Goal: Information Seeking & Learning: Learn about a topic

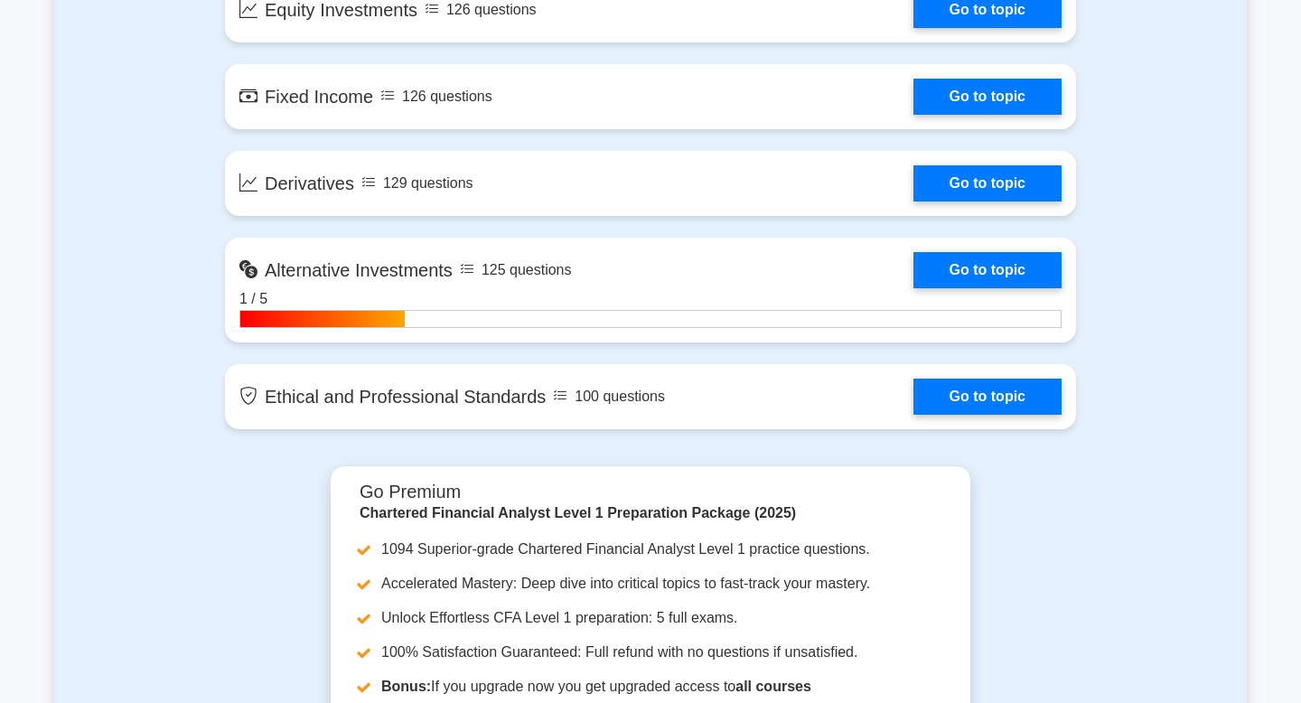
scroll to position [1553, 0]
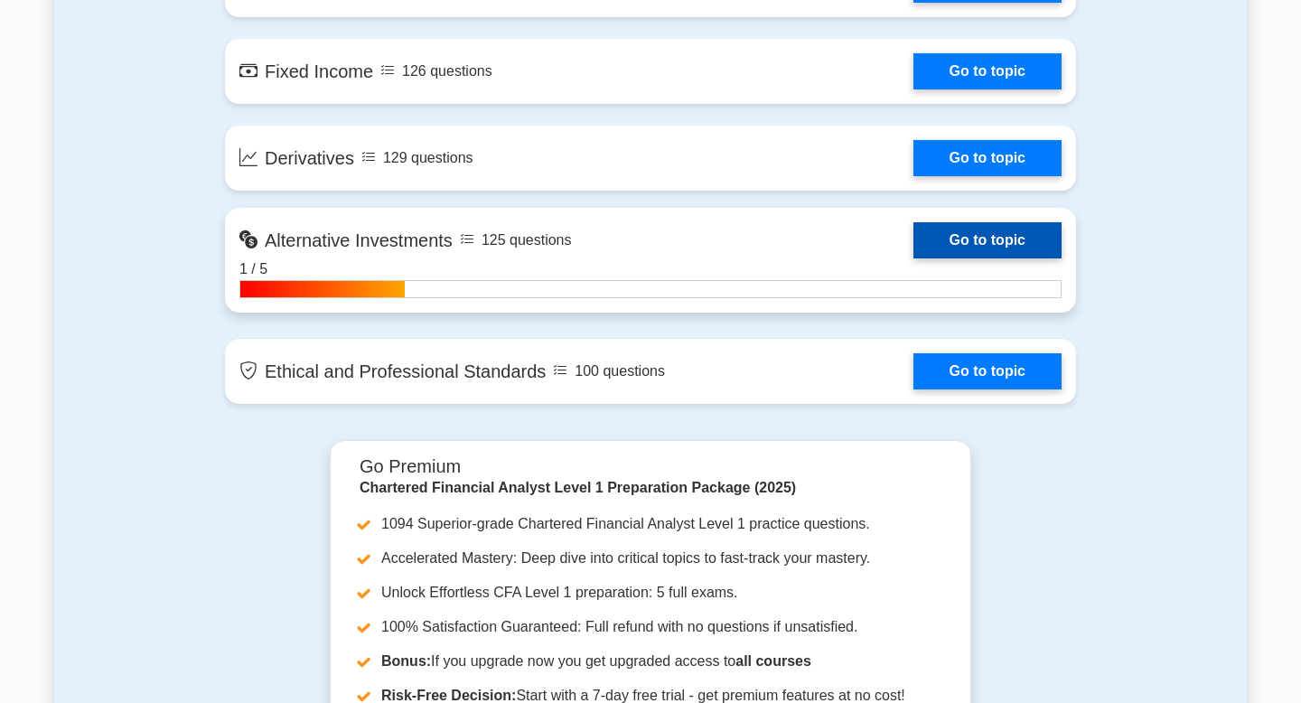
click at [987, 238] on link "Go to topic" at bounding box center [988, 240] width 148 height 36
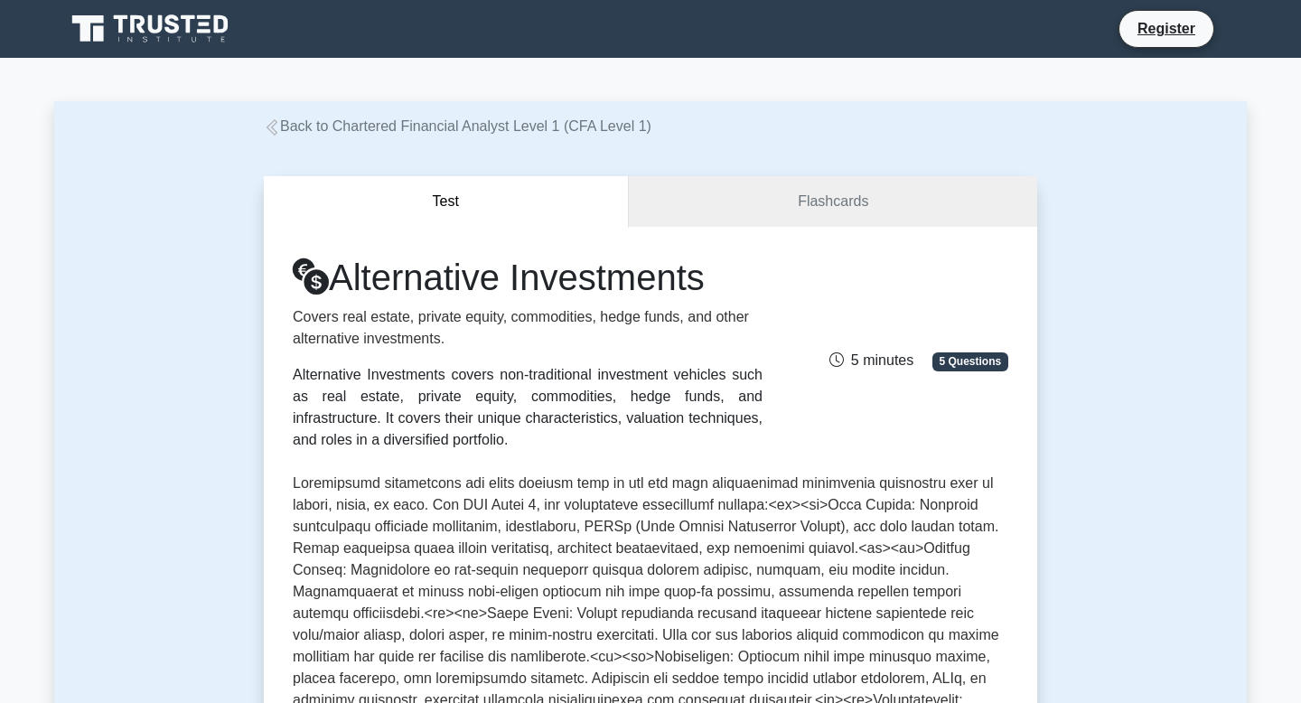
click at [503, 373] on div "Alternative Investments covers non-traditional investment vehicles such as real…" at bounding box center [528, 407] width 470 height 87
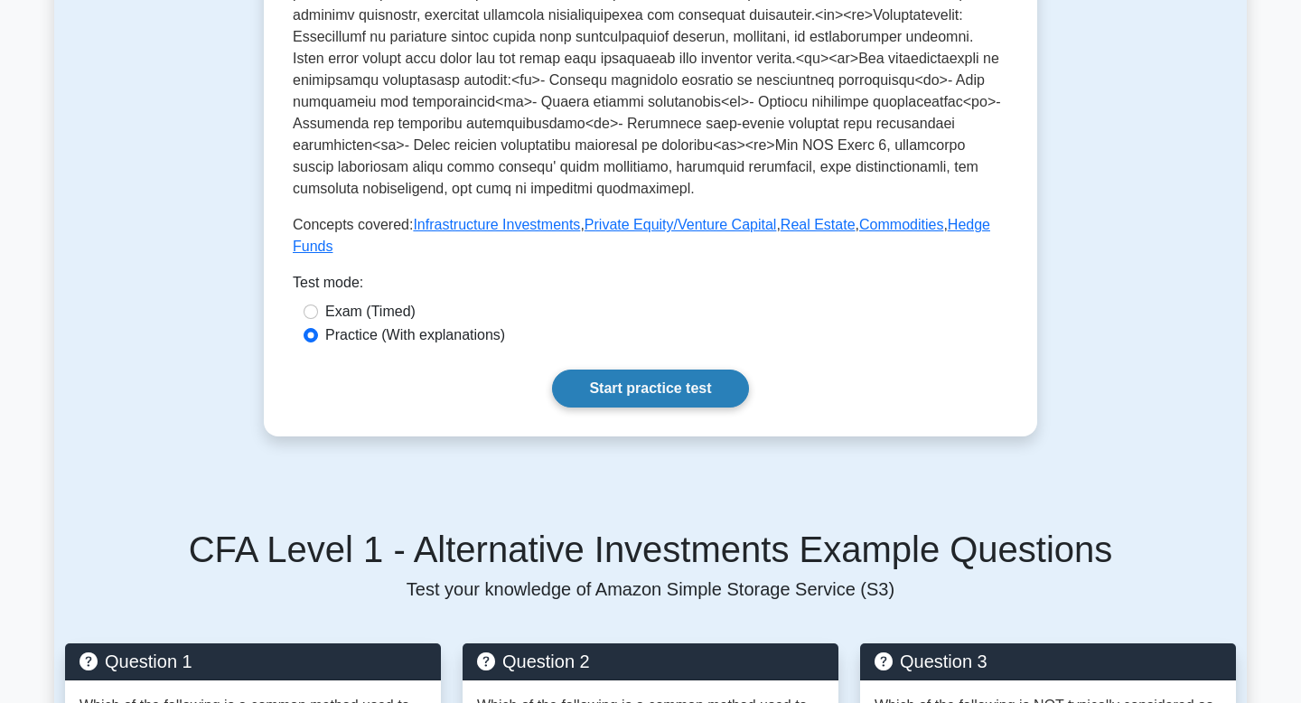
click at [662, 385] on link "Start practice test" at bounding box center [650, 389] width 196 height 38
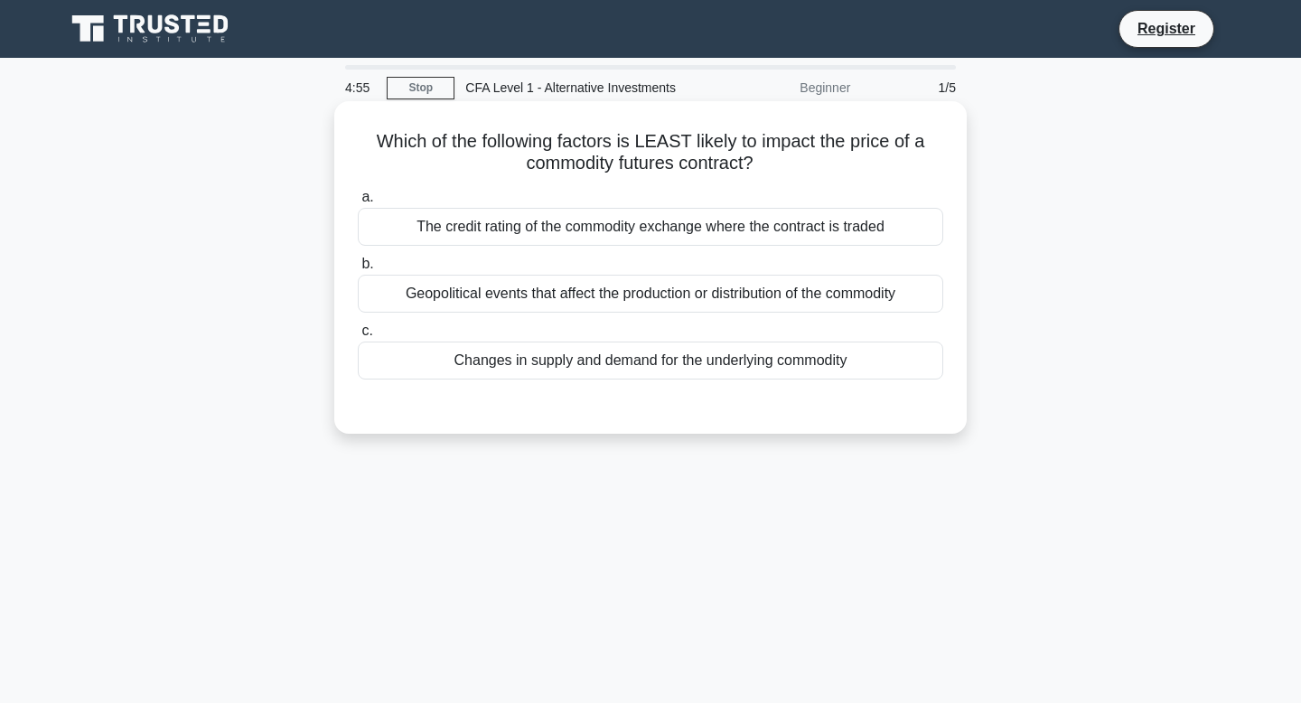
click at [501, 229] on div "The credit rating of the commodity exchange where the contract is traded" at bounding box center [651, 227] width 586 height 38
click at [358, 203] on input "a. The credit rating of the commodity exchange where the contract is traded" at bounding box center [358, 198] width 0 height 12
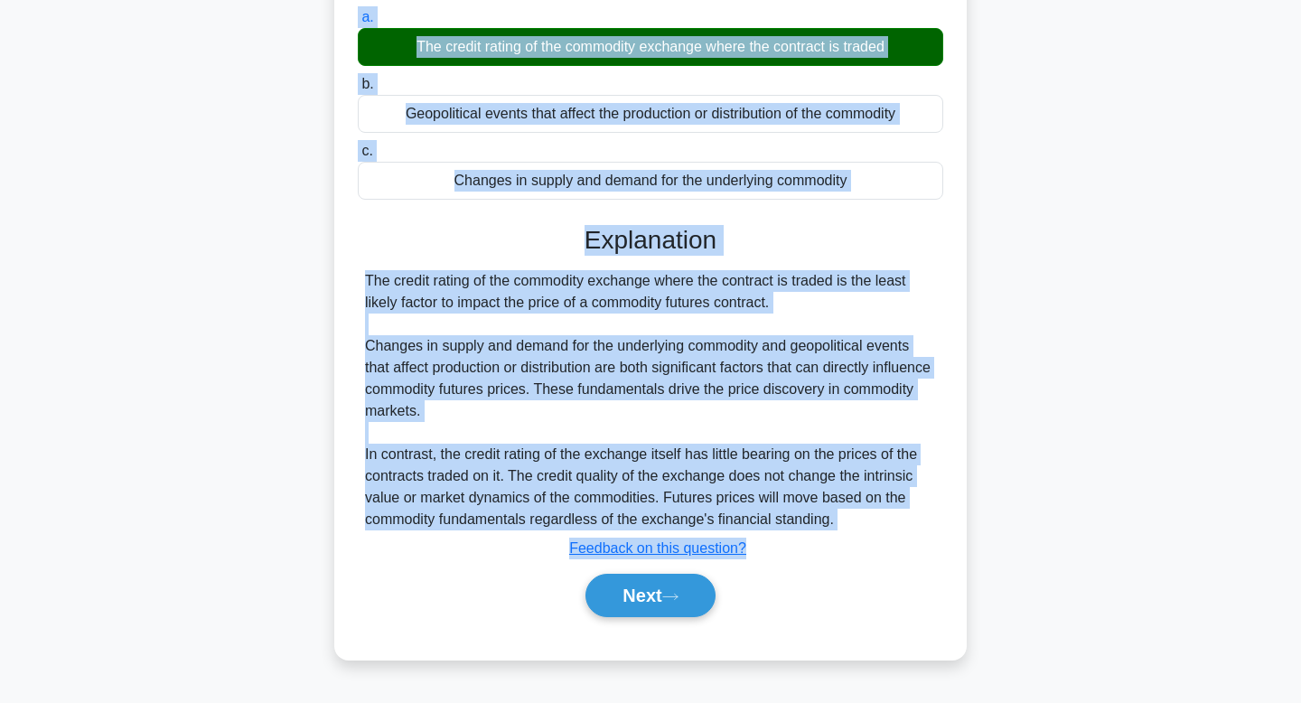
scroll to position [261, 0]
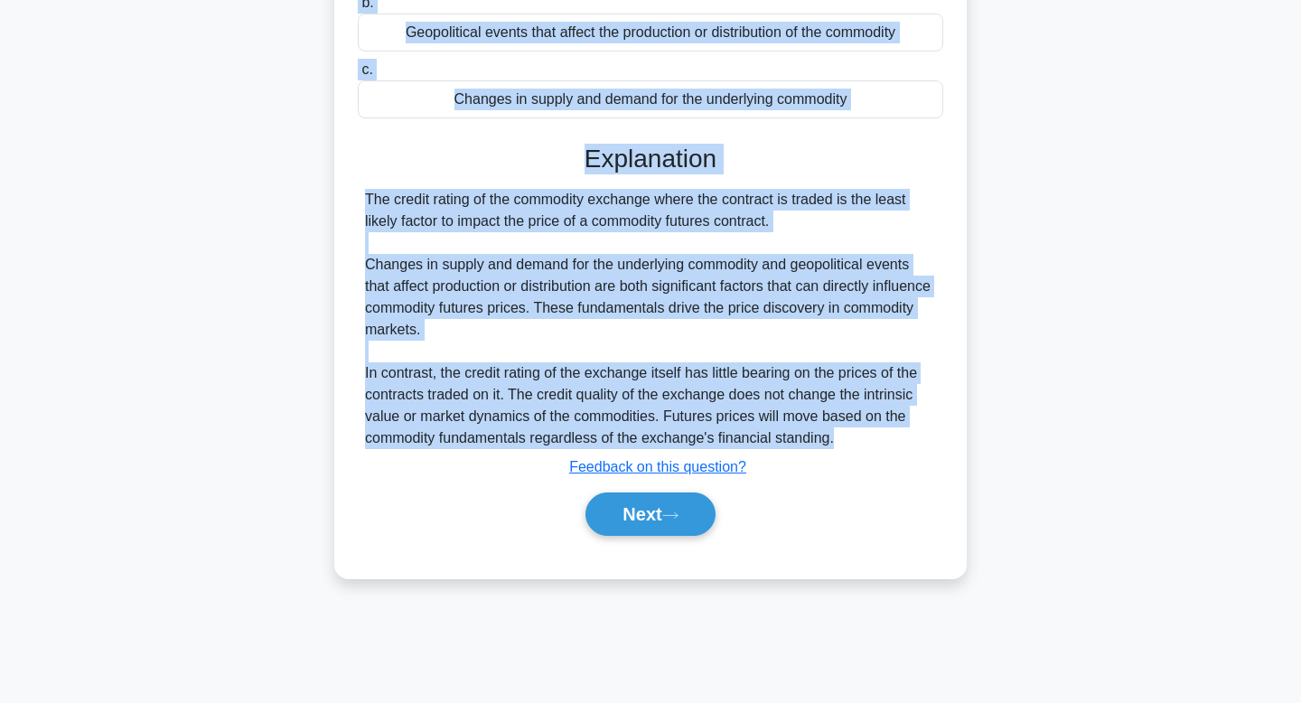
drag, startPoint x: 380, startPoint y: 138, endPoint x: 858, endPoint y: 397, distance: 544.2
click at [858, 436] on div "Which of the following factors is LEAST likely to impact the price of a commodi…" at bounding box center [651, 209] width 618 height 724
copy div "Which of the following factors is LEAST likely to impact the price of a commodi…"
click at [652, 512] on button "Next" at bounding box center [650, 514] width 129 height 43
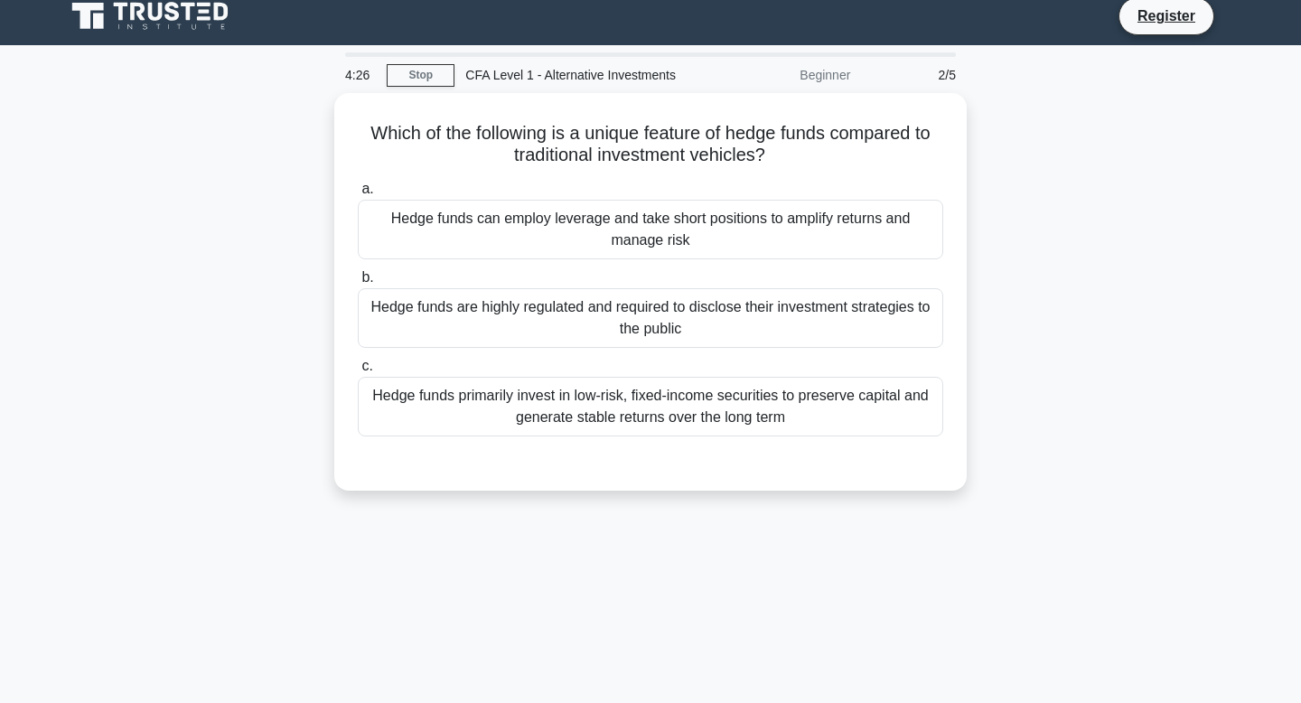
scroll to position [0, 0]
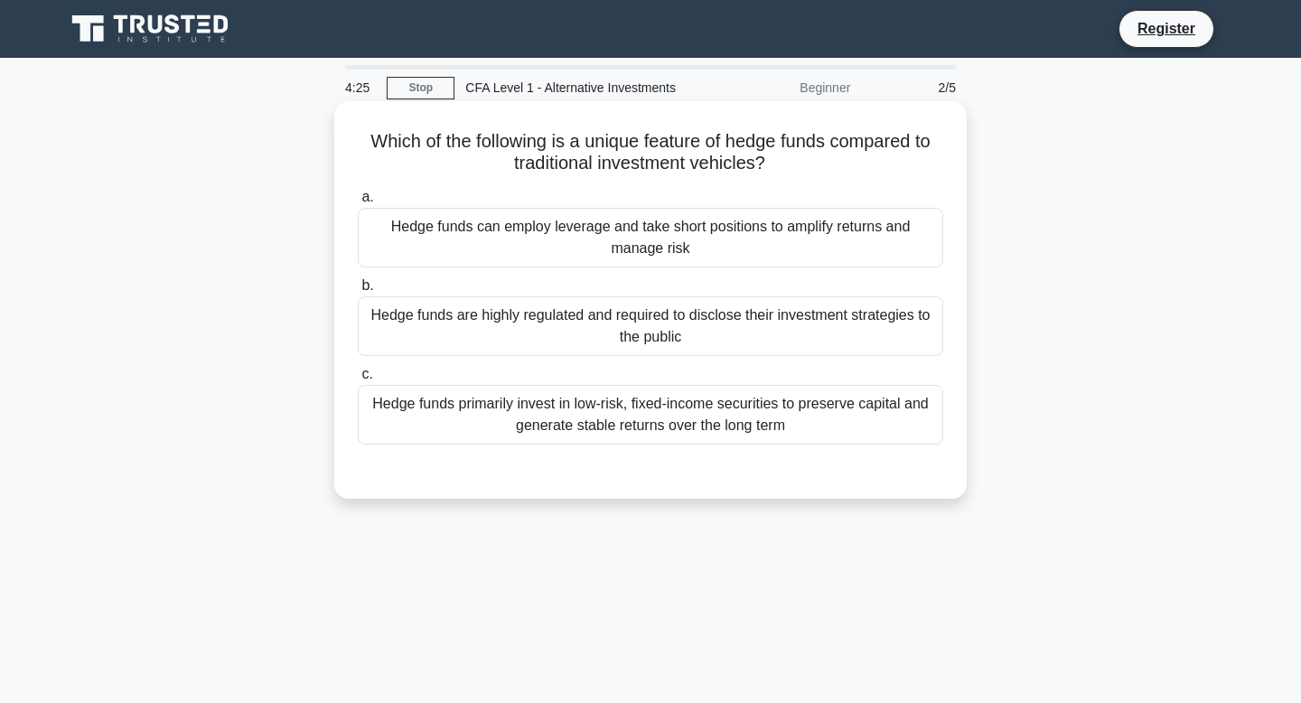
click at [417, 233] on div "Hedge funds can employ leverage and take short positions to amplify returns and…" at bounding box center [651, 238] width 586 height 60
click at [358, 203] on input "a. Hedge funds can employ leverage and take short positions to amplify returns …" at bounding box center [358, 198] width 0 height 12
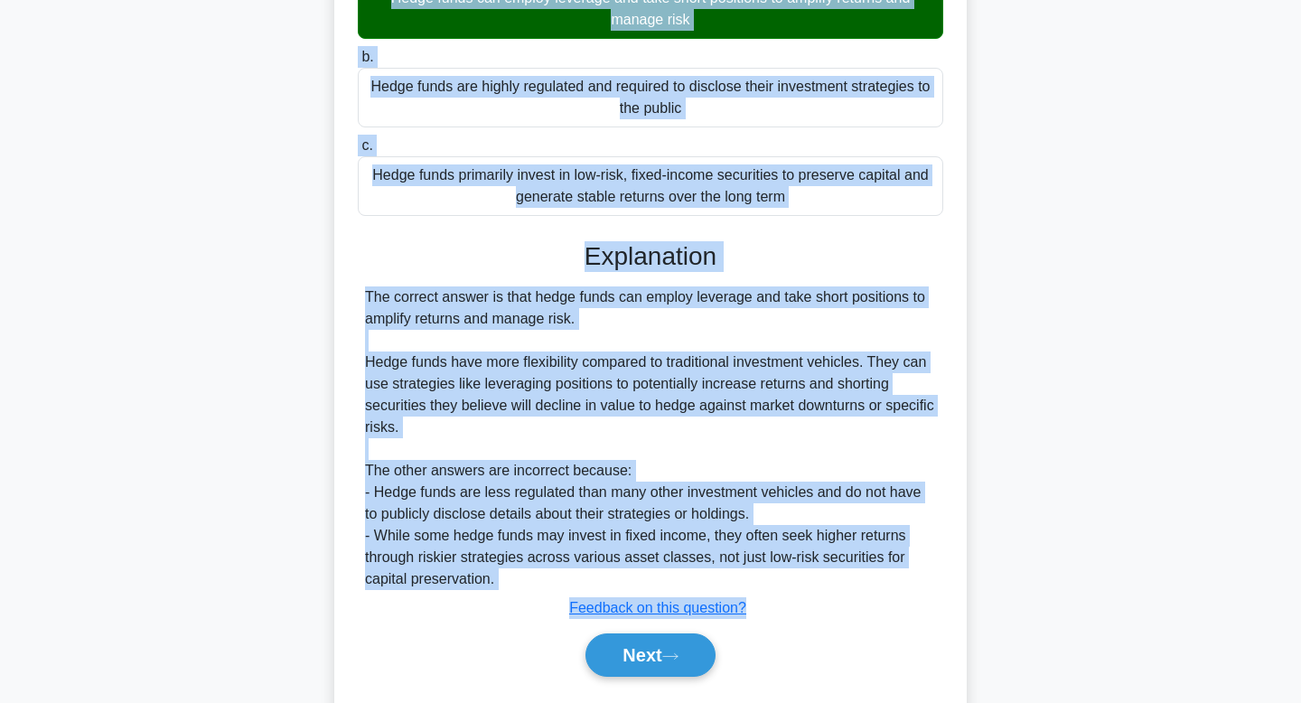
scroll to position [279, 0]
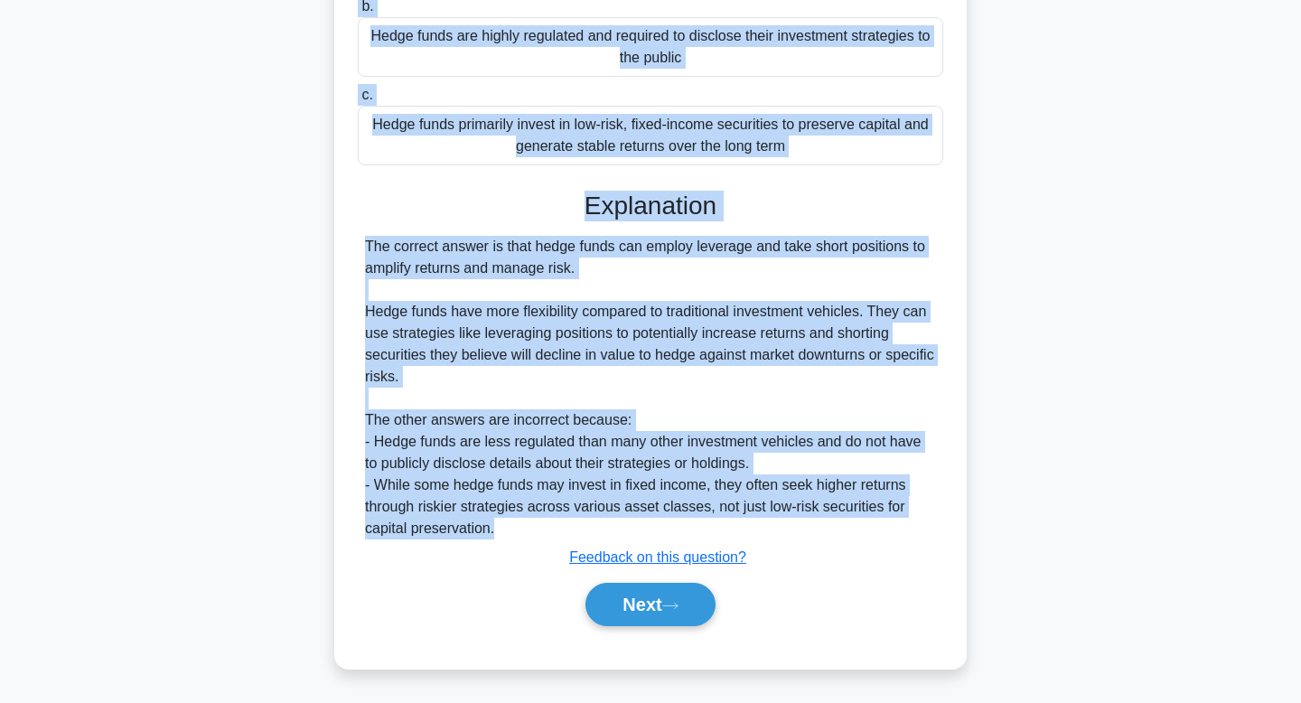
drag, startPoint x: 370, startPoint y: 143, endPoint x: 786, endPoint y: 539, distance: 575.3
click at [786, 539] on div "Which of the following is a unique feature of hedge funds compared to tradition…" at bounding box center [651, 245] width 618 height 832
copy div "Which of the following is a unique feature of hedge funds compared to tradition…"
click at [686, 600] on button "Next" at bounding box center [650, 604] width 129 height 43
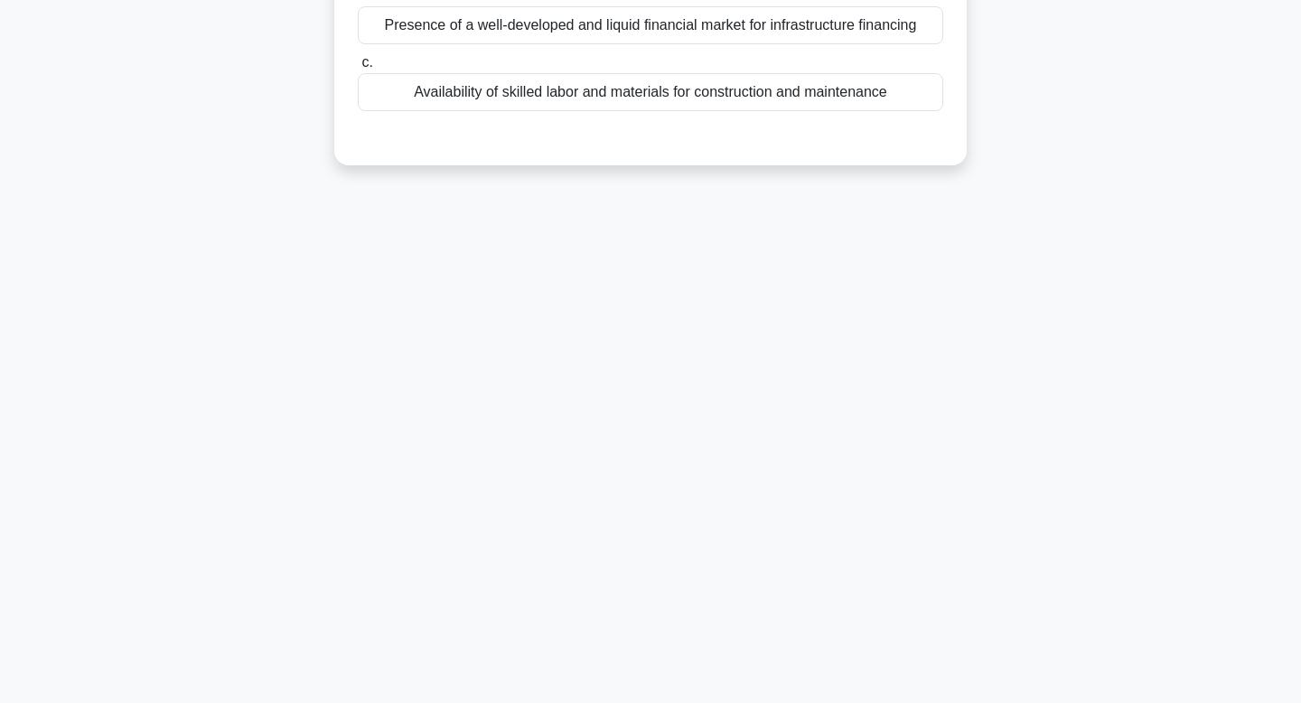
scroll to position [0, 0]
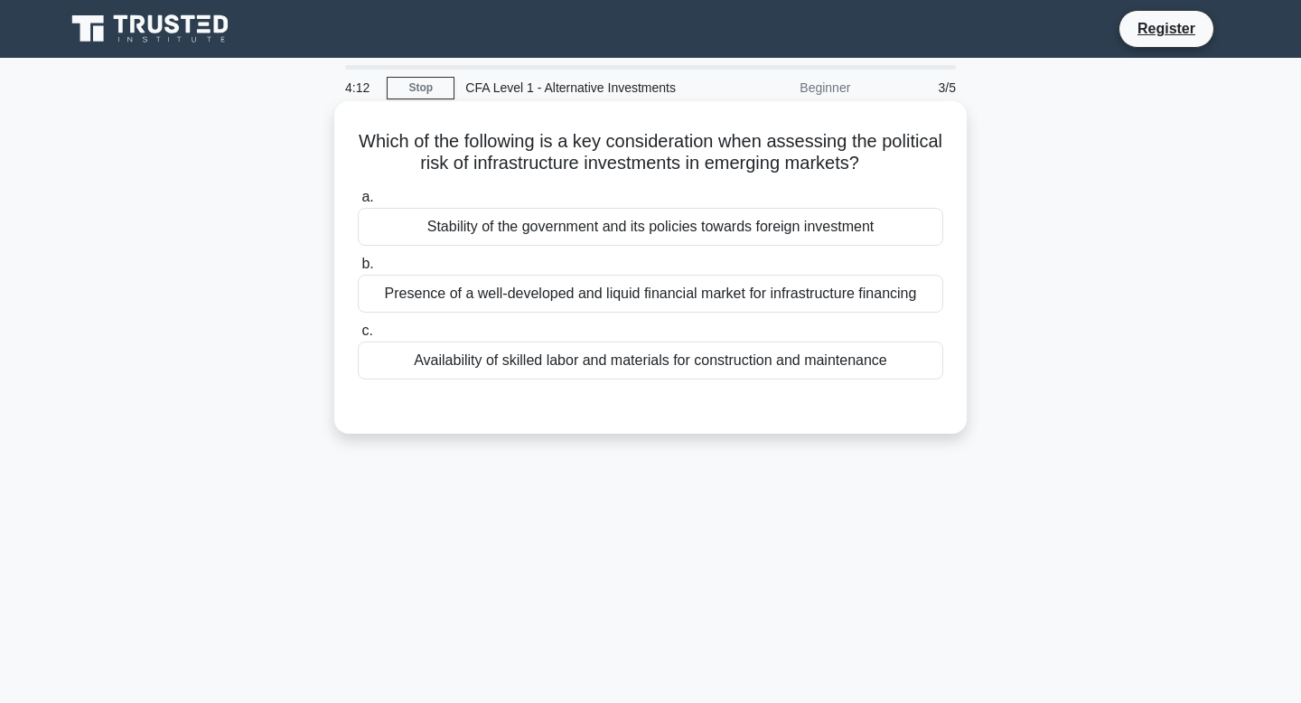
drag, startPoint x: 361, startPoint y: 140, endPoint x: 938, endPoint y: 381, distance: 625.0
click at [938, 381] on div "Which of the following is a key consideration when assessing the political risk…" at bounding box center [651, 267] width 618 height 318
click at [456, 220] on div "Stability of the government and its policies towards foreign investment" at bounding box center [651, 227] width 586 height 38
click at [358, 203] on input "a. Stability of the government and its policies towards foreign investment" at bounding box center [358, 198] width 0 height 12
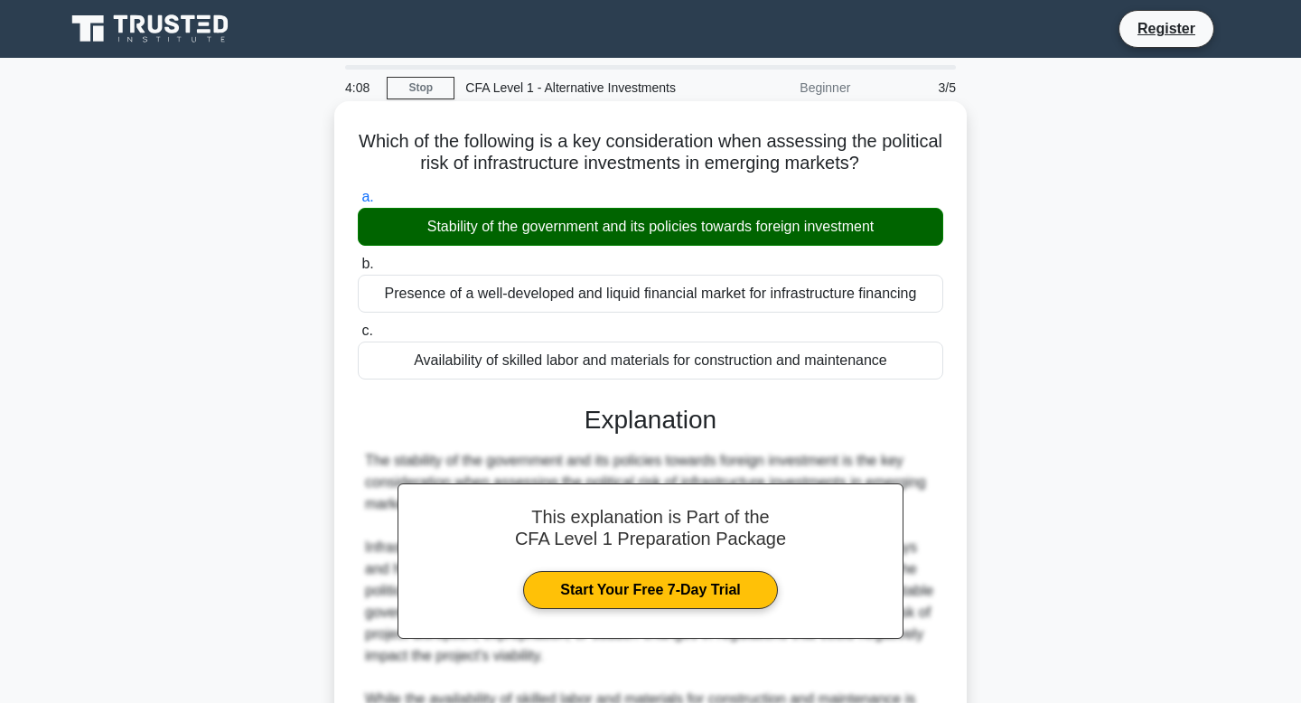
drag, startPoint x: 361, startPoint y: 143, endPoint x: 942, endPoint y: 355, distance: 617.8
click at [942, 355] on div "Which of the following is a key consideration when assessing the political risk…" at bounding box center [651, 535] width 618 height 854
copy div "Which of the following is a key consideration when assessing the political risk…"
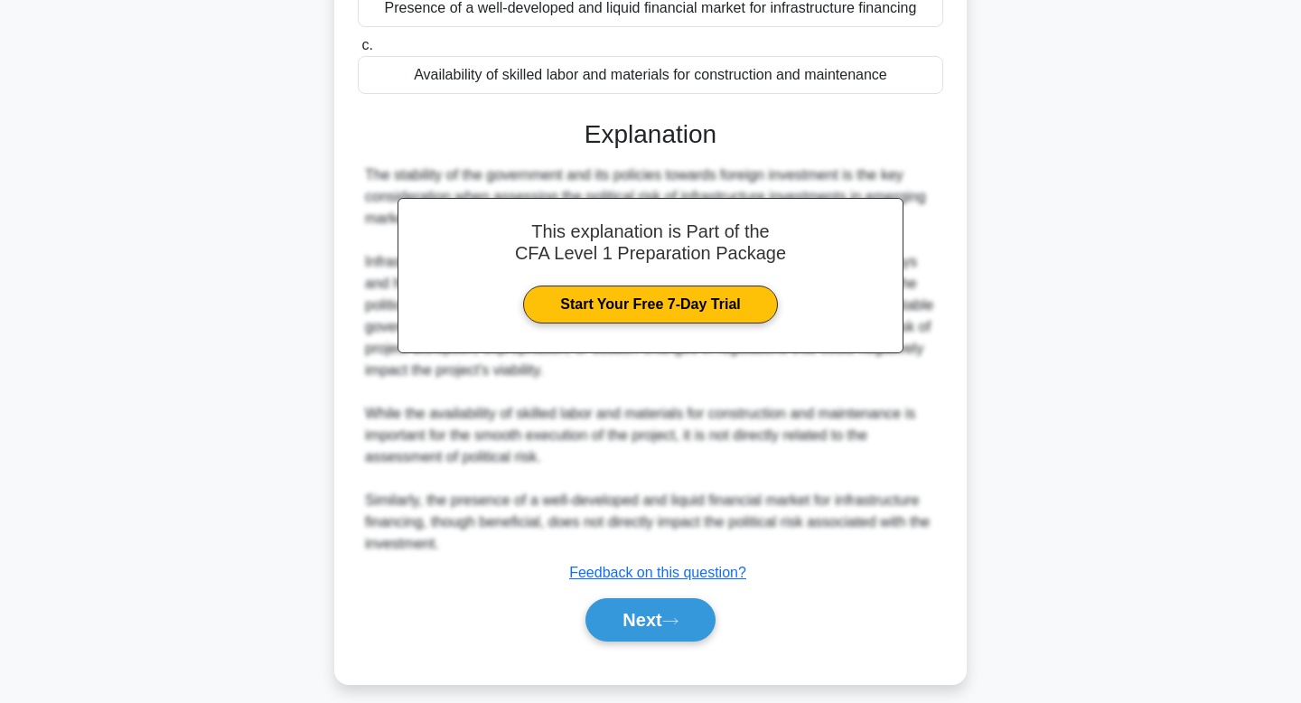
scroll to position [301, 0]
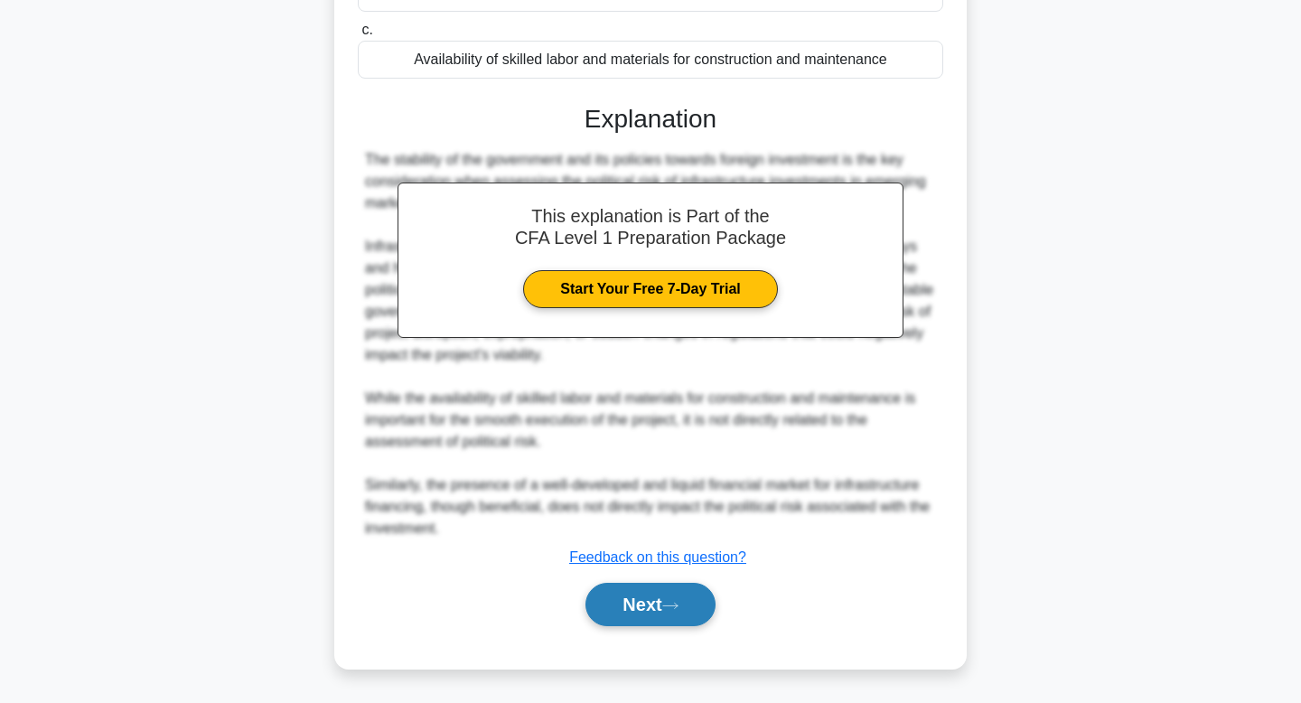
click at [661, 604] on button "Next" at bounding box center [650, 604] width 129 height 43
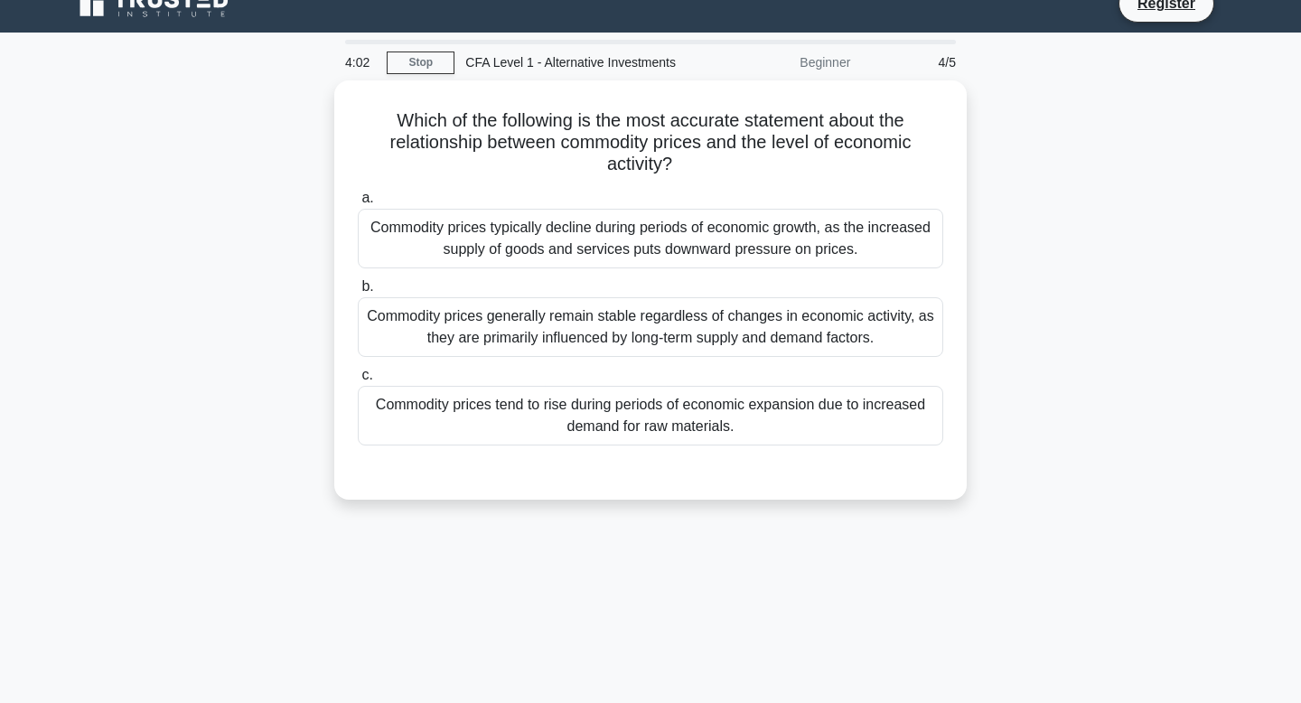
scroll to position [0, 0]
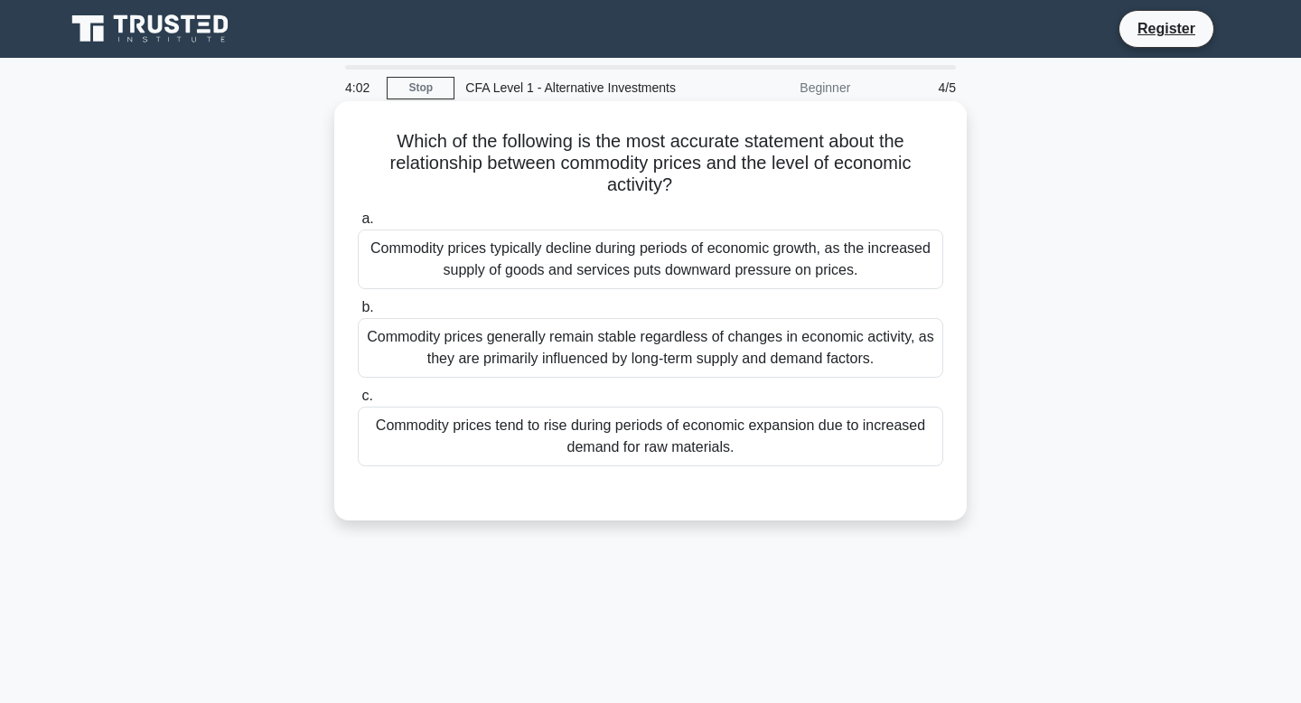
click at [421, 252] on div "Commodity prices typically decline during periods of economic growth, as the in…" at bounding box center [651, 260] width 586 height 60
click at [358, 225] on input "a. Commodity prices typically decline during periods of economic growth, as the…" at bounding box center [358, 219] width 0 height 12
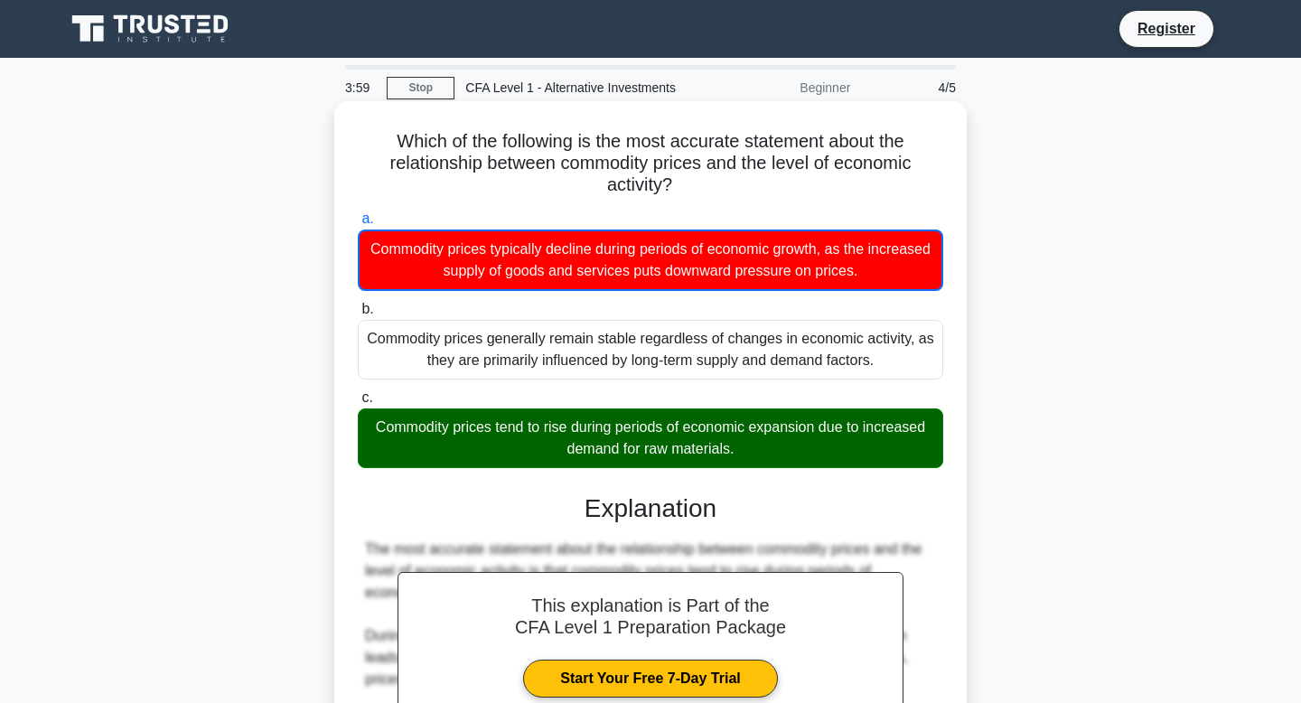
drag, startPoint x: 397, startPoint y: 140, endPoint x: 962, endPoint y: 471, distance: 654.5
click at [962, 471] on div "Which of the following is the most accurate statement about the relationship be…" at bounding box center [650, 547] width 633 height 892
copy div "Which of the following is the most accurate statement about the relationship be…"
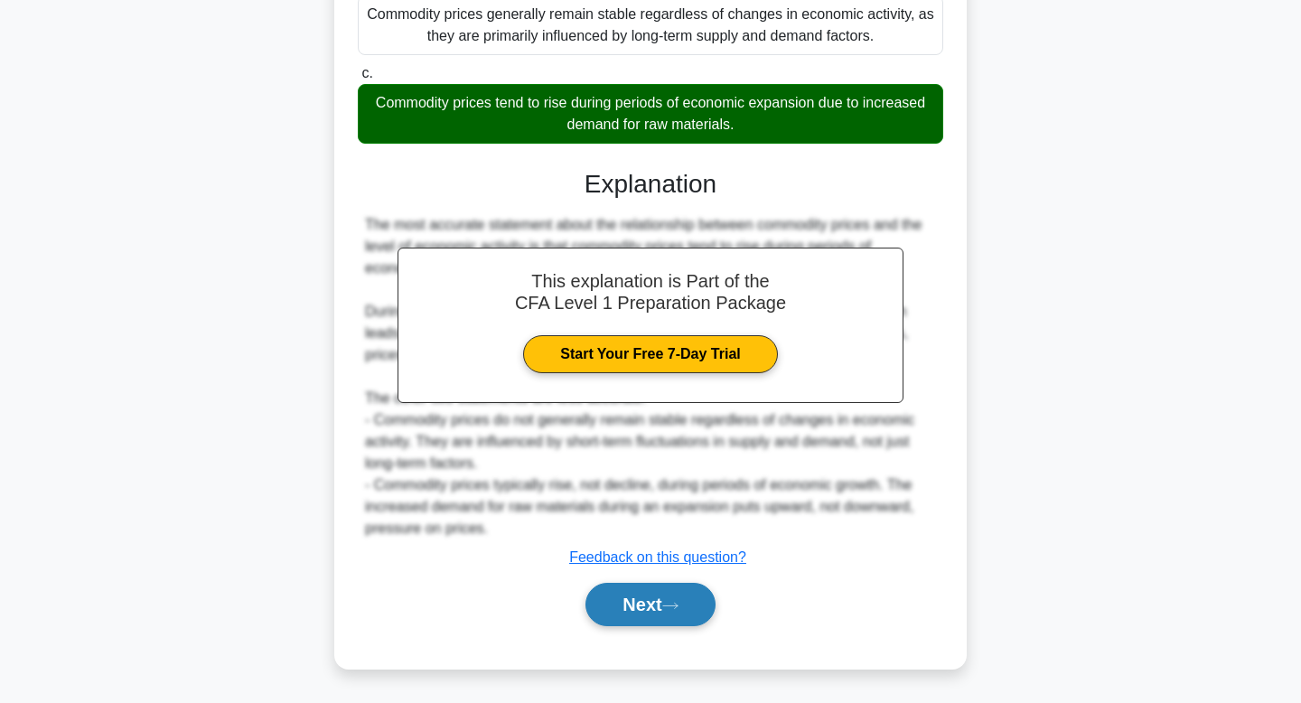
click at [641, 616] on button "Next" at bounding box center [650, 604] width 129 height 43
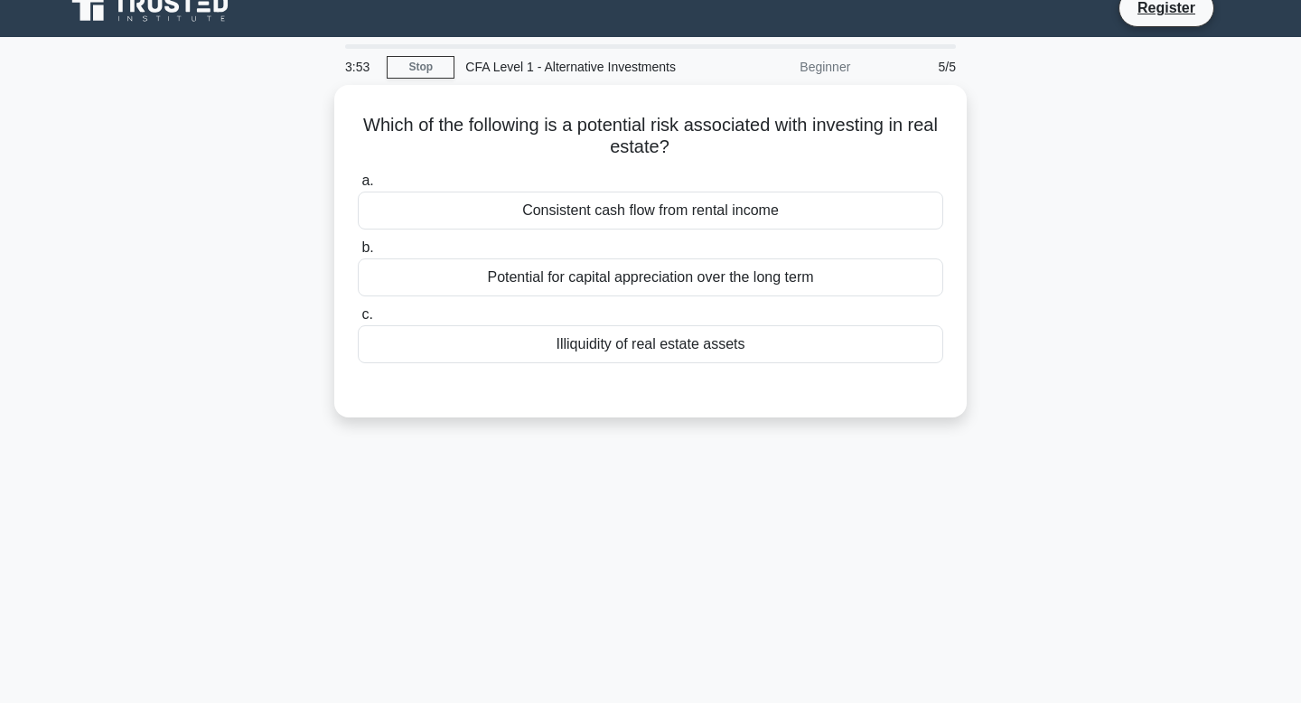
scroll to position [0, 0]
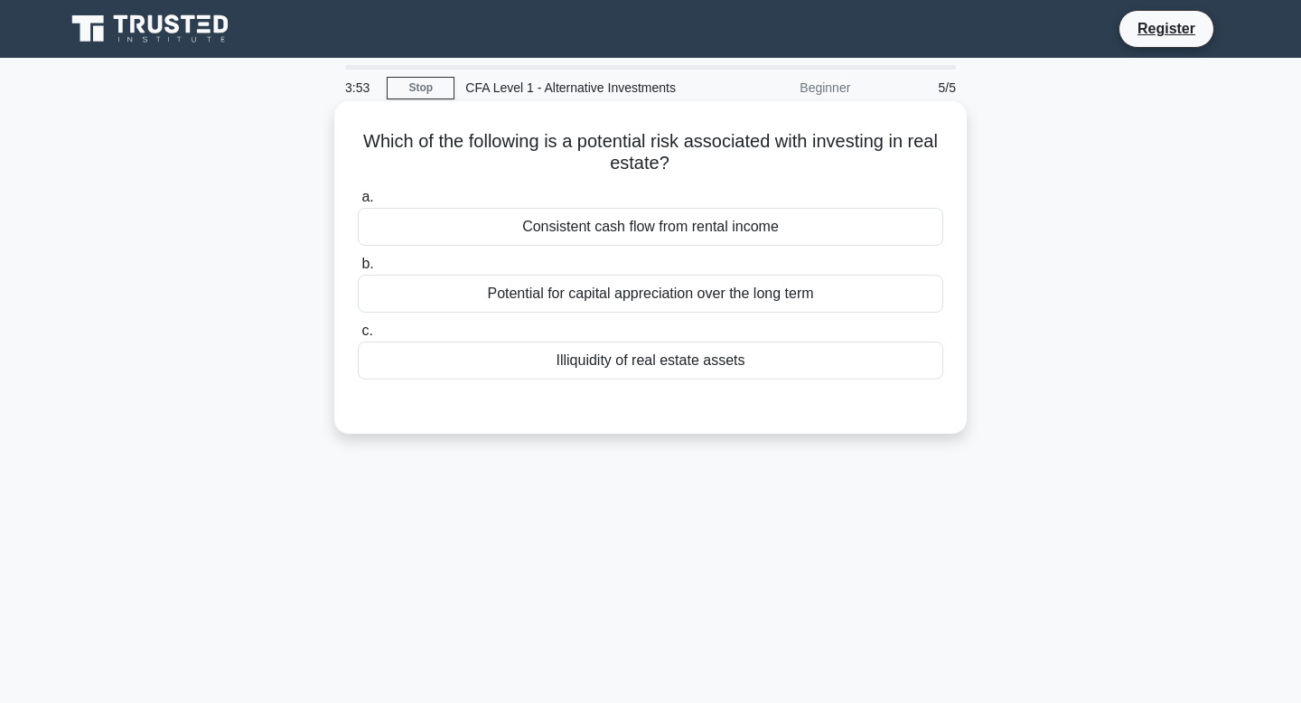
click at [432, 244] on div "Consistent cash flow from rental income" at bounding box center [651, 227] width 586 height 38
click at [358, 203] on input "a. Consistent cash flow from rental income" at bounding box center [358, 198] width 0 height 12
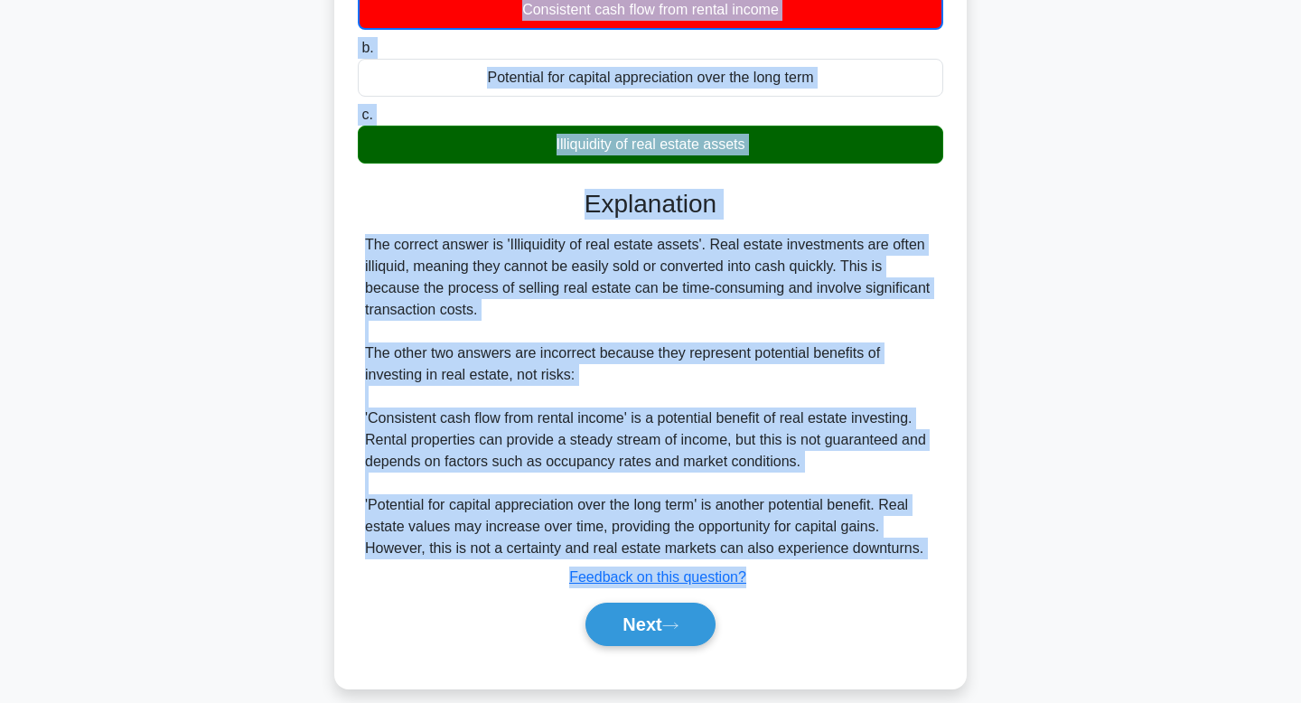
scroll to position [273, 0]
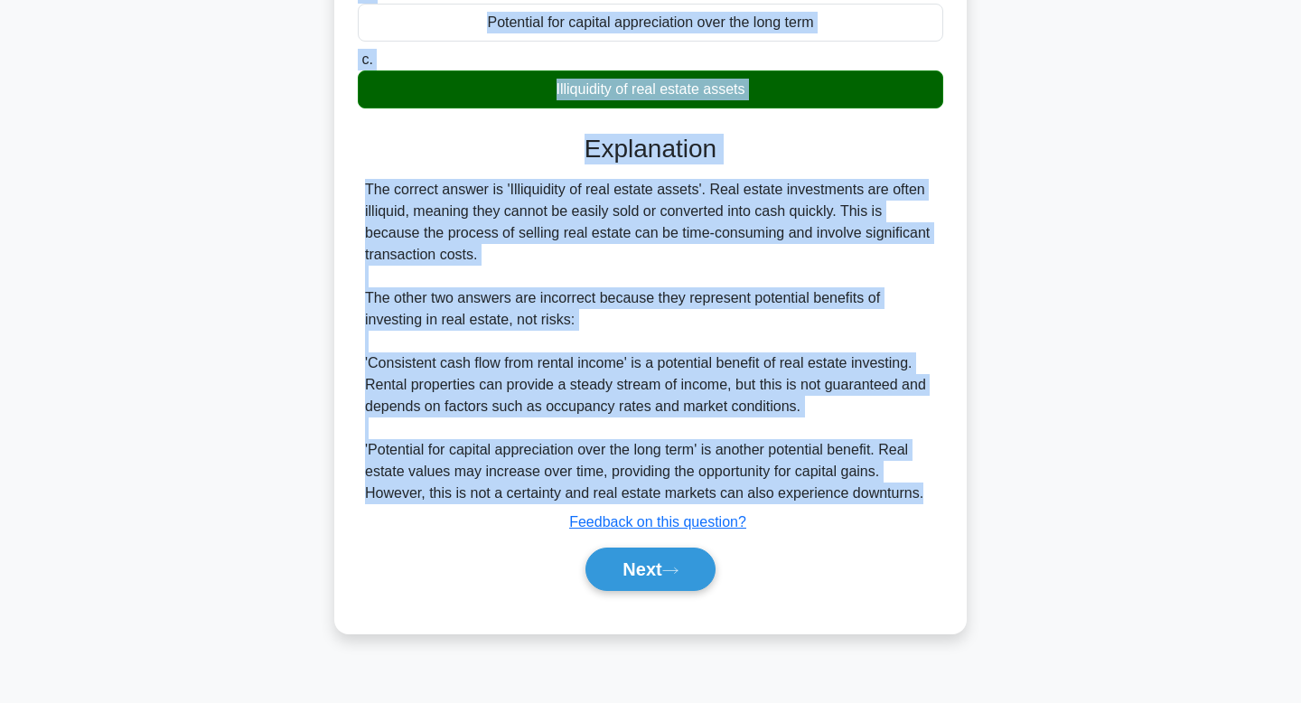
drag, startPoint x: 362, startPoint y: 143, endPoint x: 946, endPoint y: 419, distance: 646.0
click at [946, 492] on div "Which of the following is a potential risk associated with investing in real es…" at bounding box center [651, 231] width 618 height 791
copy div "Which of the following is a potential risk associated with investing in real es…"
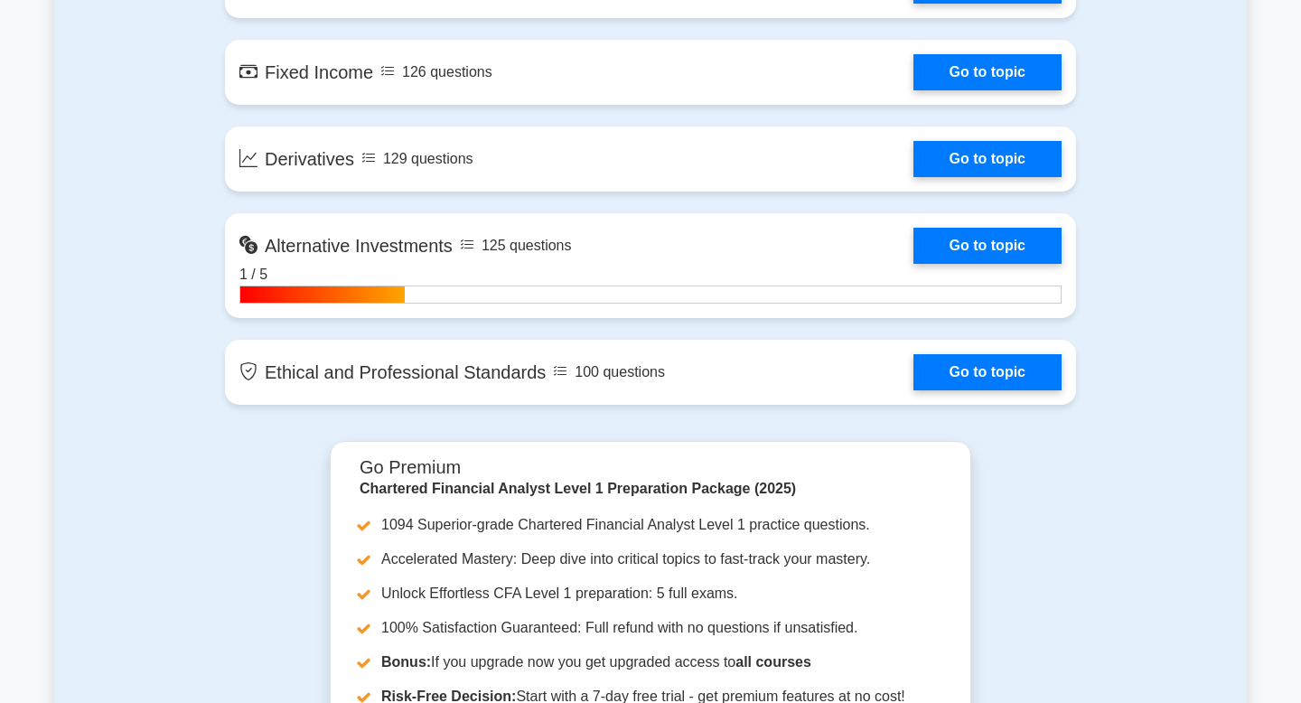
scroll to position [1553, 0]
